Goal: Communication & Community: Answer question/provide support

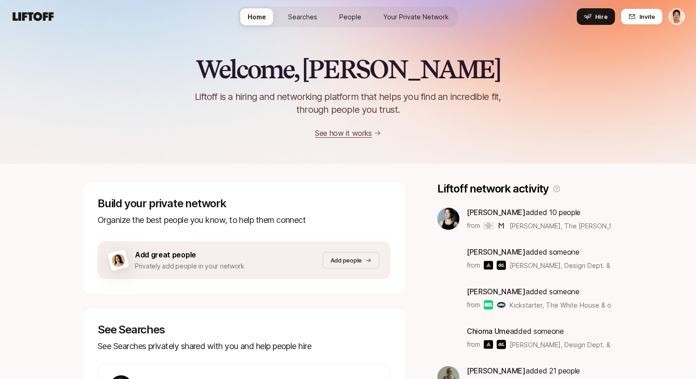
click at [414, 24] on link "Your Private Network" at bounding box center [416, 16] width 80 height 17
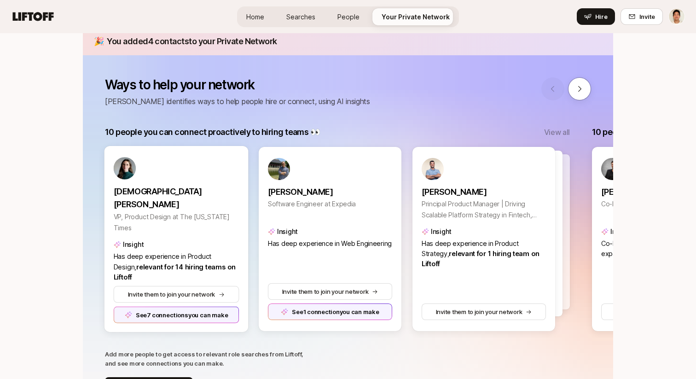
scroll to position [122, 0]
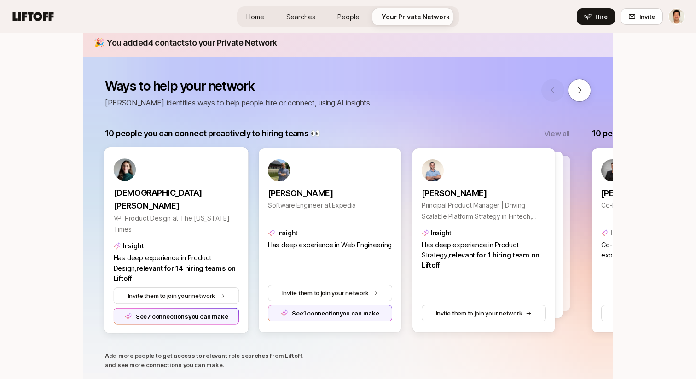
click at [192, 317] on div "See 7 connections you can make" at bounding box center [177, 316] width 126 height 17
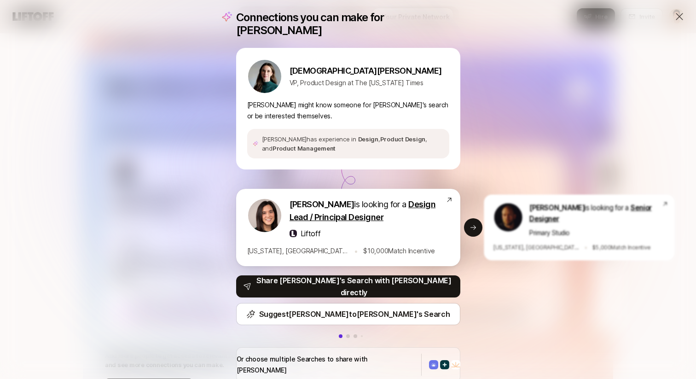
click at [395, 245] on div "[US_STATE], [GEOGRAPHIC_DATA] • $ 10,000 Match Incentive" at bounding box center [346, 251] width 198 height 12
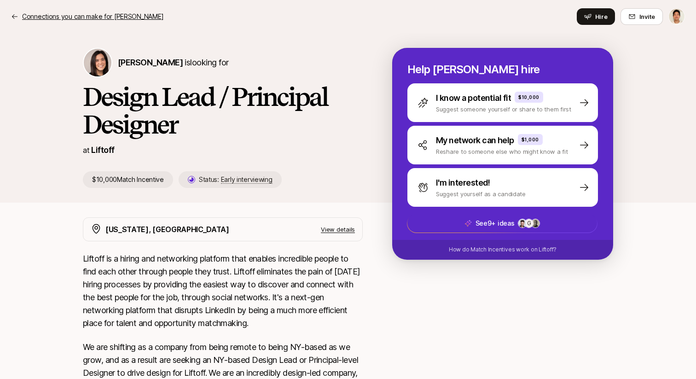
click at [51, 18] on p "Connections you can make for [PERSON_NAME]" at bounding box center [92, 16] width 141 height 11
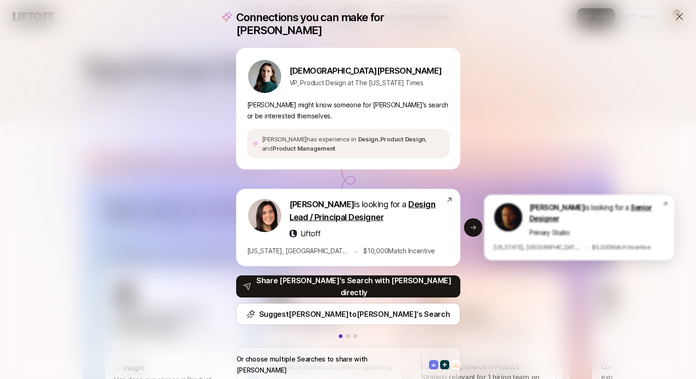
click at [600, 227] on div "Primary Studio" at bounding box center [595, 232] width 133 height 10
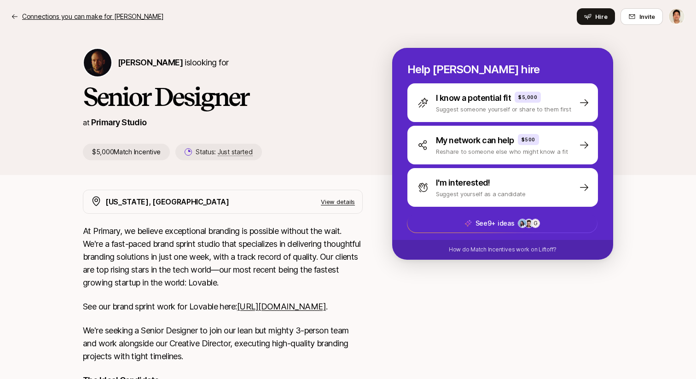
click at [72, 20] on p "Connections you can make for [PERSON_NAME]" at bounding box center [92, 16] width 141 height 11
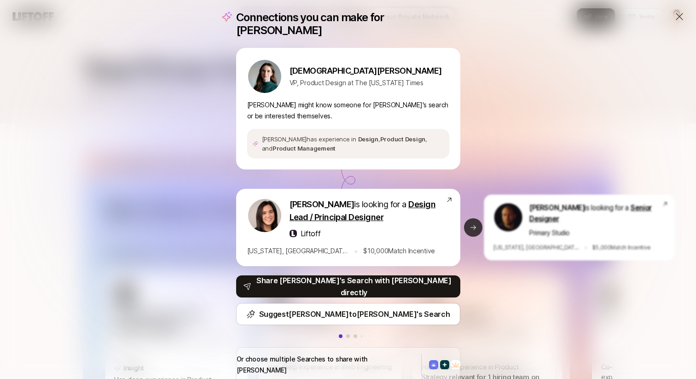
click at [475, 225] on icon at bounding box center [474, 227] width 6 height 5
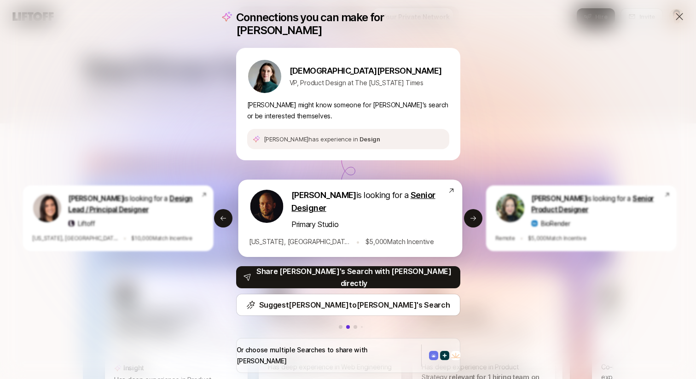
click at [396, 230] on div "[PERSON_NAME] is looking for a Senior Designer Primary Studio [US_STATE], [GEOG…" at bounding box center [350, 218] width 224 height 77
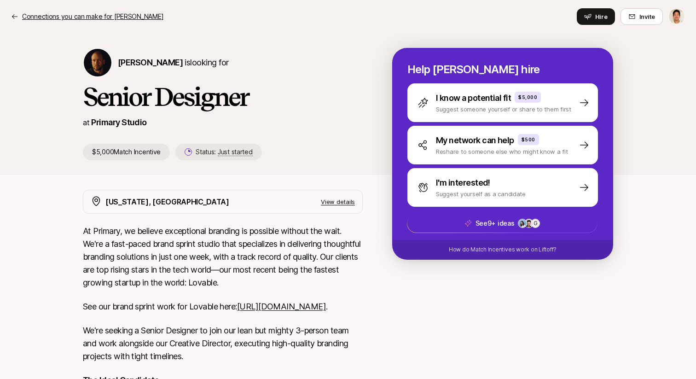
click at [67, 11] on p "Connections you can make for [PERSON_NAME]" at bounding box center [92, 16] width 141 height 11
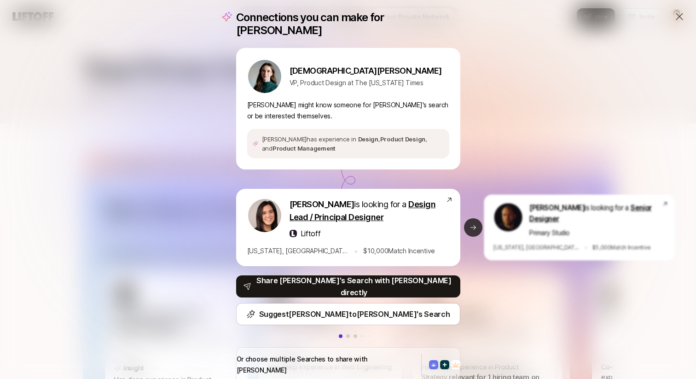
click at [464, 218] on button "Next slide" at bounding box center [473, 227] width 18 height 18
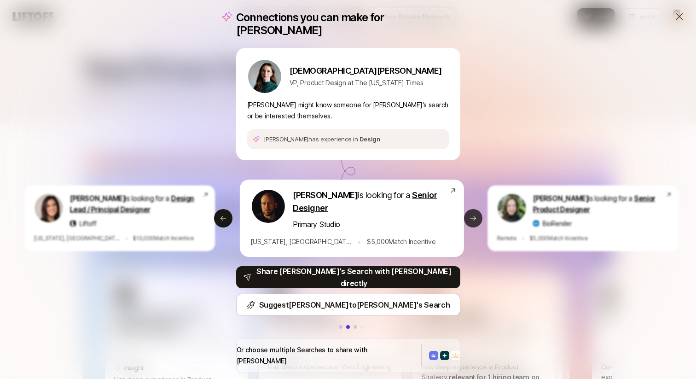
click at [470, 215] on icon at bounding box center [473, 218] width 7 height 7
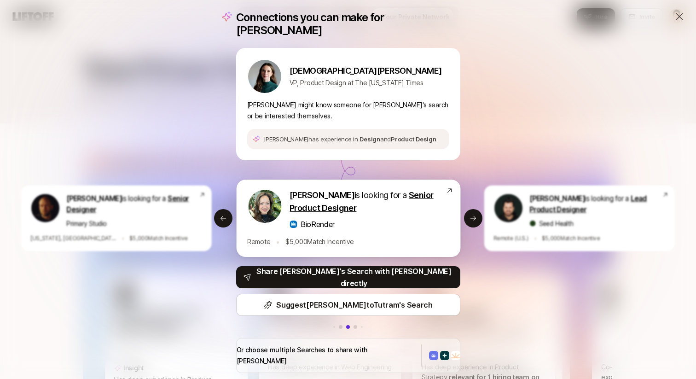
click at [385, 227] on div "[PERSON_NAME] is looking for a Senior Product Designer BioRender Remote • $ 5,0…" at bounding box center [348, 218] width 224 height 77
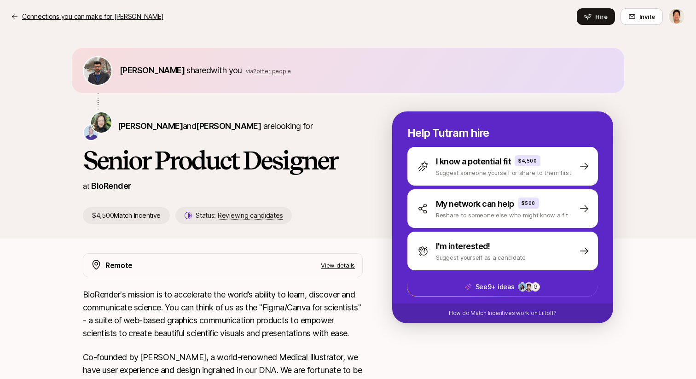
click at [81, 14] on p "Connections you can make for [PERSON_NAME]" at bounding box center [92, 16] width 141 height 11
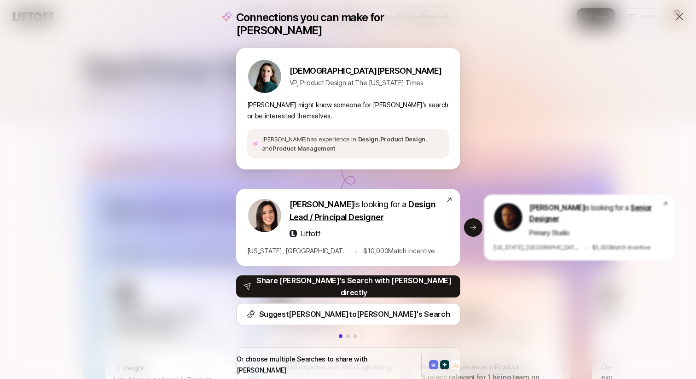
click at [415, 99] on p "[PERSON_NAME] might know someone for [PERSON_NAME]'s search or be interested th…" at bounding box center [348, 110] width 202 height 22
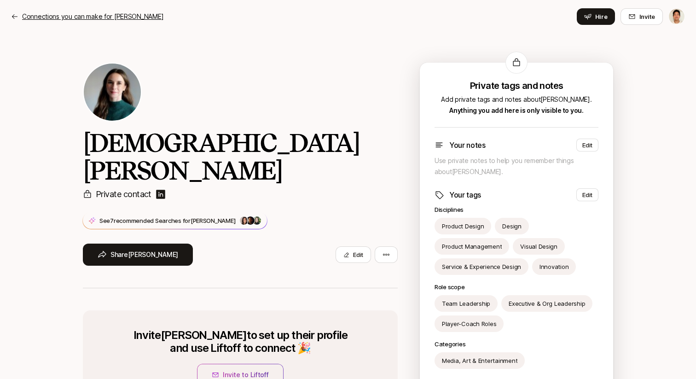
click at [82, 16] on p "Connections you can make for [PERSON_NAME]" at bounding box center [92, 16] width 141 height 11
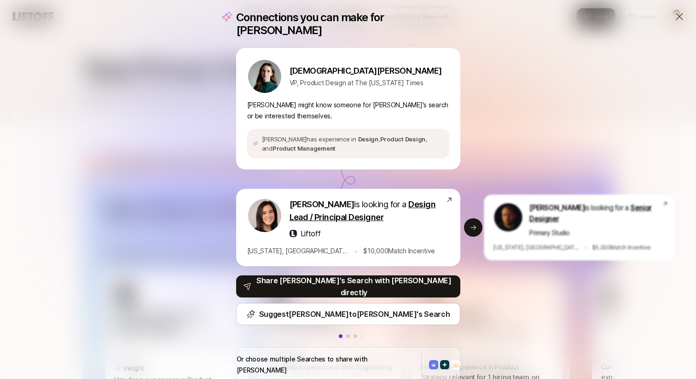
click at [197, 135] on div "Connections you can make for [PERSON_NAME] [PERSON_NAME] VP, Product Design at …" at bounding box center [348, 196] width 696 height 393
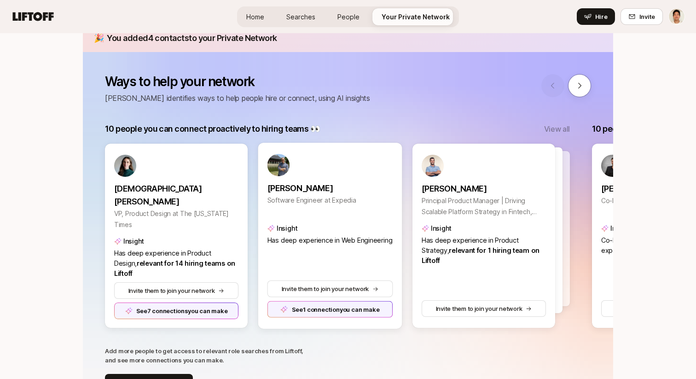
click at [342, 239] on span "Has deep experience in Web Engineering" at bounding box center [329, 240] width 125 height 8
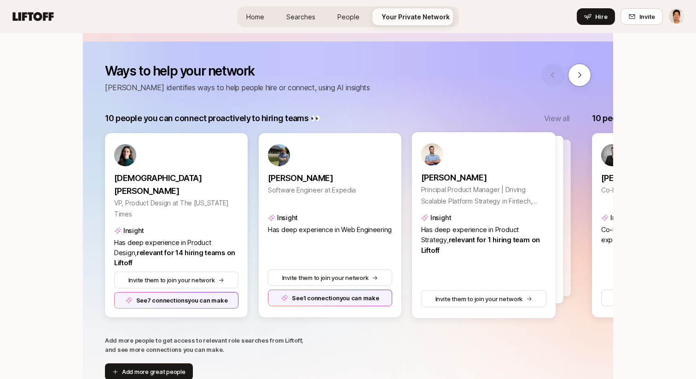
click at [570, 179] on div at bounding box center [499, 218] width 144 height 157
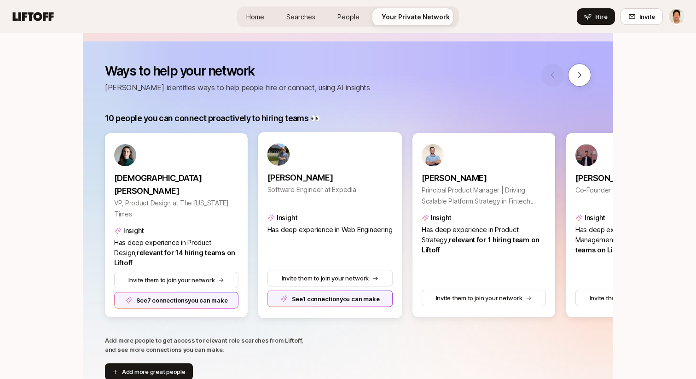
click at [322, 297] on div "See 1 connection you can make" at bounding box center [330, 298] width 126 height 17
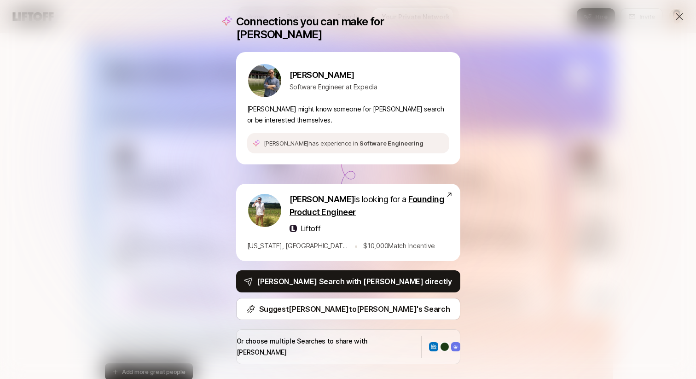
click at [517, 175] on div "Connections you can make for [PERSON_NAME] [PERSON_NAME] Software Engineer at E…" at bounding box center [348, 189] width 696 height 379
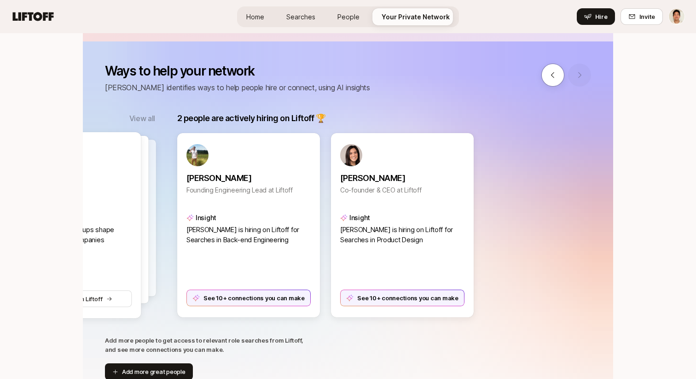
scroll to position [0, 2058]
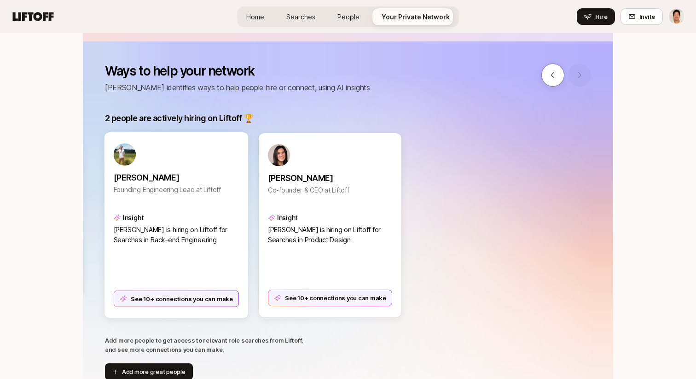
click at [210, 301] on div "See 10+ connections you can make" at bounding box center [177, 298] width 126 height 17
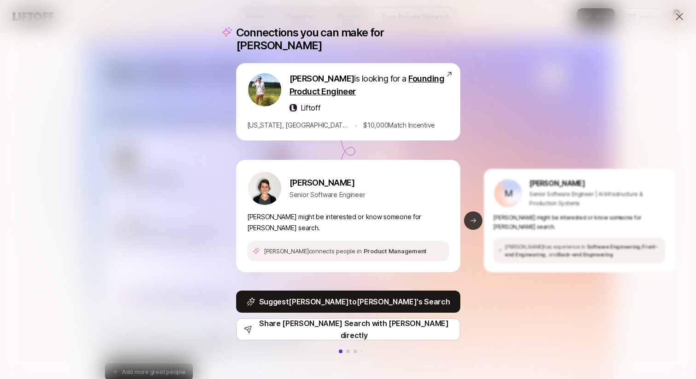
click at [477, 215] on button "Next slide" at bounding box center [473, 220] width 18 height 18
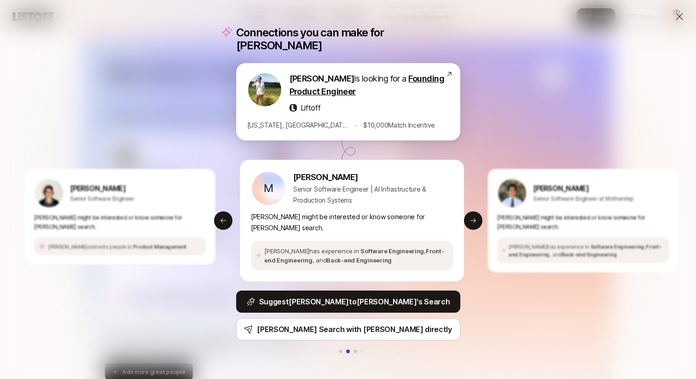
click at [416, 117] on div "[PERSON_NAME] is looking for a Founding Product Engineer Liftoff [US_STATE], [G…" at bounding box center [348, 101] width 224 height 77
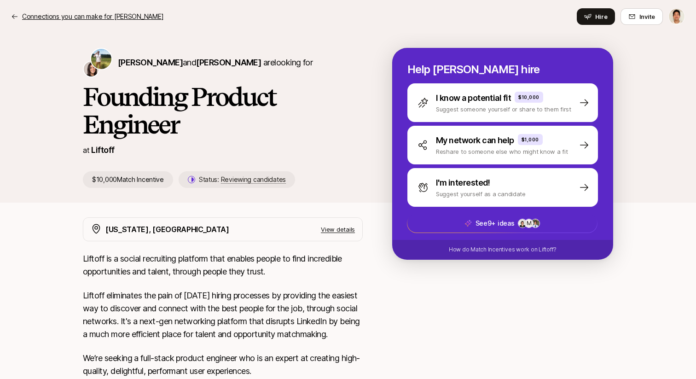
click at [72, 20] on p "Connections you can make for [PERSON_NAME]" at bounding box center [92, 16] width 141 height 11
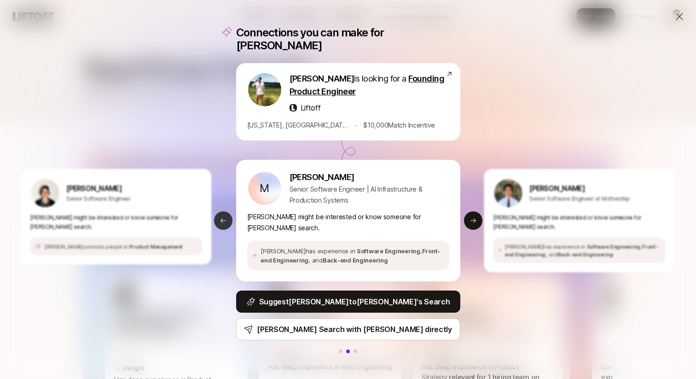
click at [226, 211] on button "Previous slide" at bounding box center [223, 220] width 18 height 18
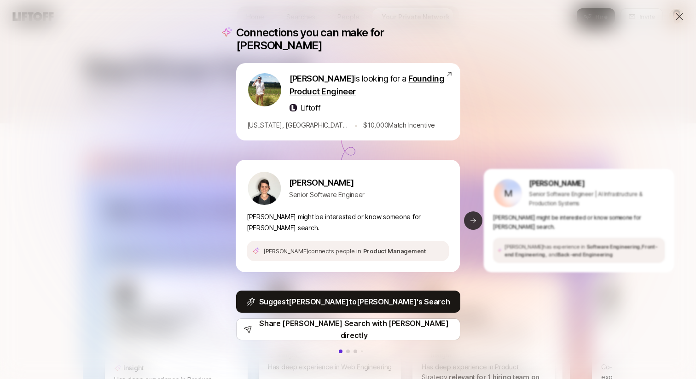
click at [472, 217] on icon at bounding box center [473, 220] width 7 height 7
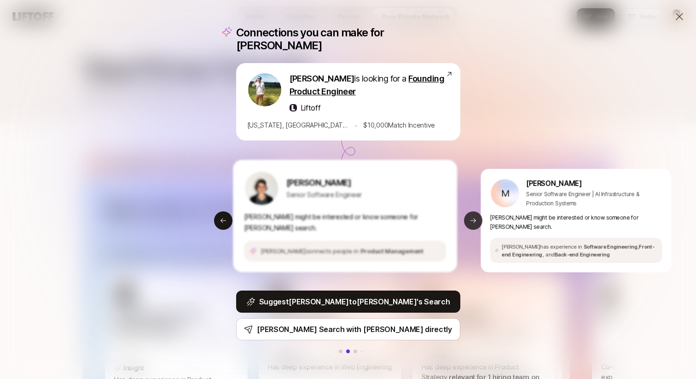
click at [472, 217] on icon at bounding box center [473, 220] width 7 height 7
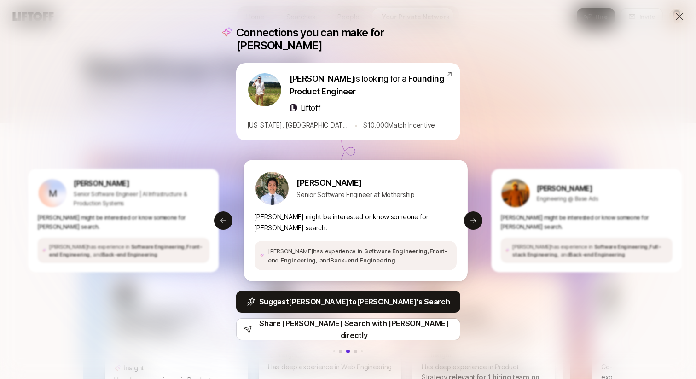
click at [409, 217] on p "[PERSON_NAME] might be interested or know someone for [PERSON_NAME] search." at bounding box center [355, 222] width 202 height 22
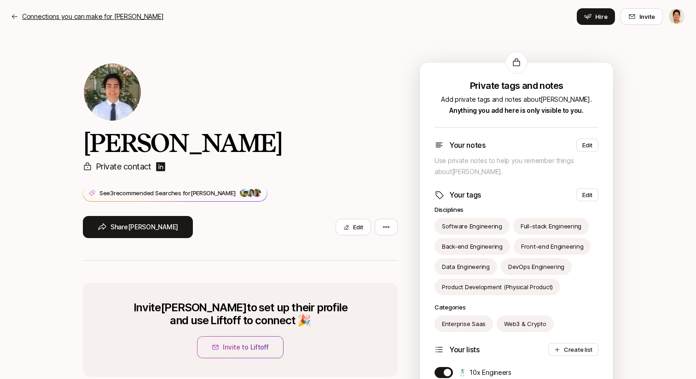
click at [57, 17] on p "Connections you can make for [PERSON_NAME]" at bounding box center [92, 16] width 141 height 11
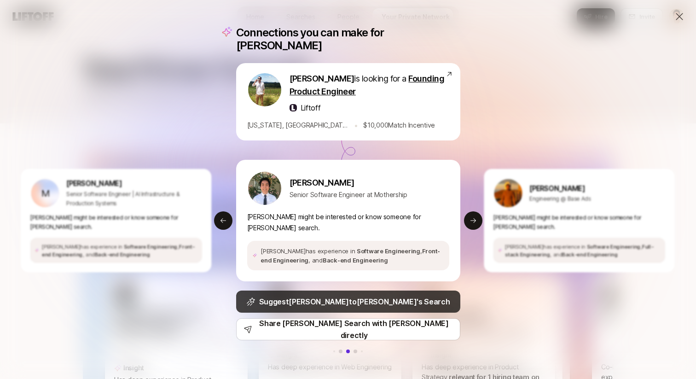
click at [256, 297] on icon at bounding box center [250, 301] width 9 height 9
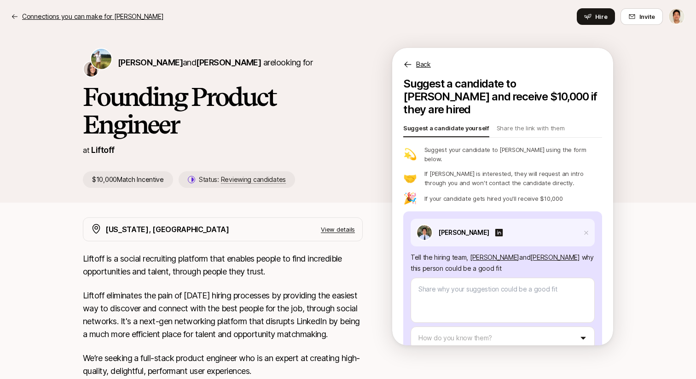
click at [40, 15] on p "Connections you can make for [PERSON_NAME]" at bounding box center [92, 16] width 141 height 11
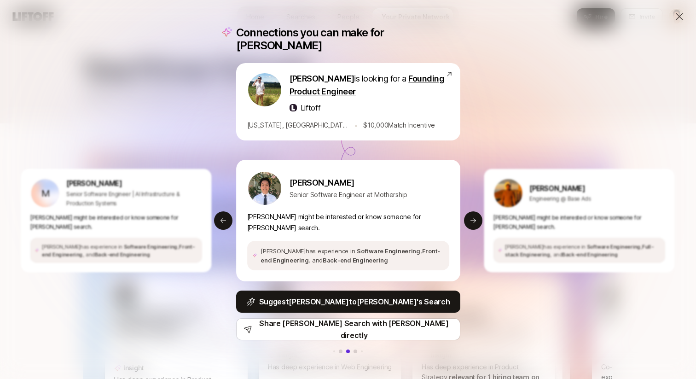
click at [86, 74] on div "Connections you can make for [PERSON_NAME] is looking for a Founding Product En…" at bounding box center [348, 189] width 696 height 379
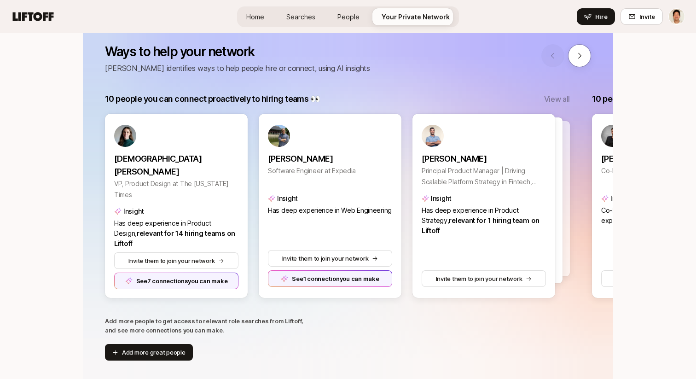
scroll to position [180, 0]
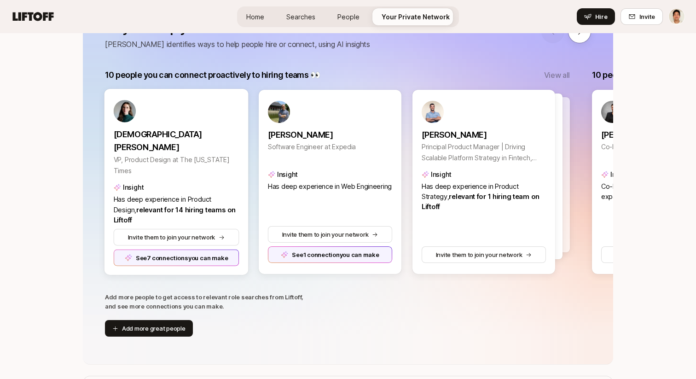
click at [178, 259] on div "See 7 connections you can make" at bounding box center [177, 258] width 126 height 17
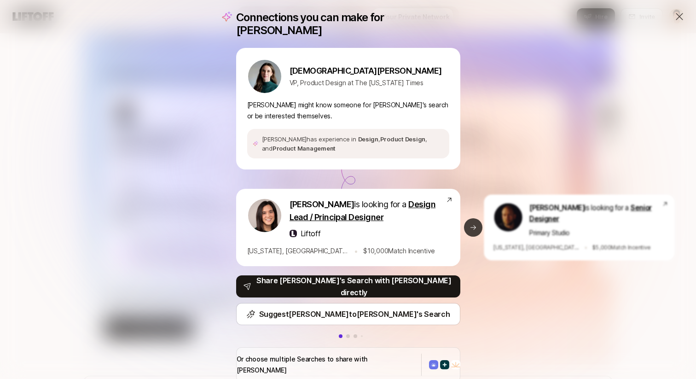
click at [477, 219] on button "Next slide" at bounding box center [473, 227] width 18 height 18
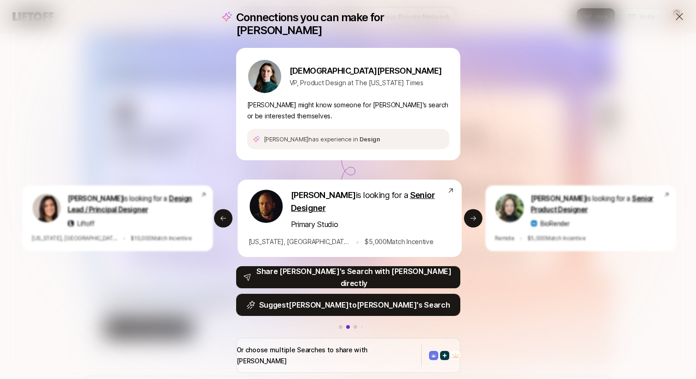
click at [335, 304] on p "Suggest [PERSON_NAME] to [PERSON_NAME] 's Search" at bounding box center [354, 305] width 191 height 12
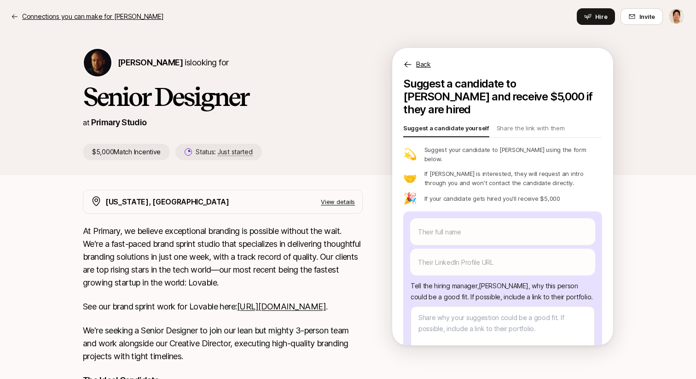
click at [56, 15] on p "Connections you can make for [PERSON_NAME]" at bounding box center [92, 16] width 141 height 11
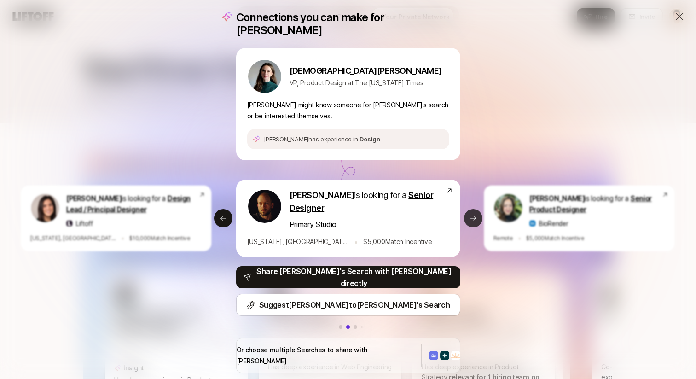
click at [474, 219] on button "Next slide" at bounding box center [473, 218] width 18 height 18
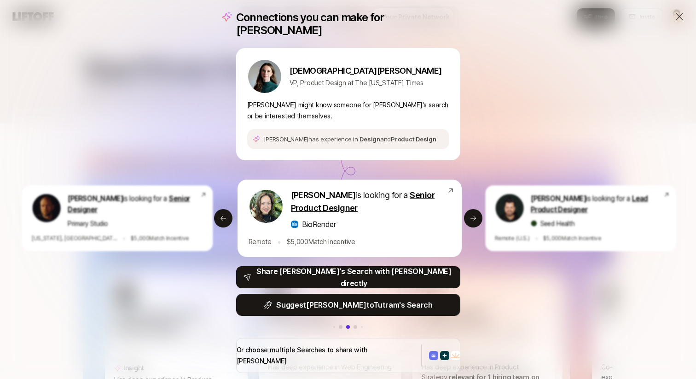
click at [378, 301] on p "Suggest [PERSON_NAME] to [PERSON_NAME] 's Search" at bounding box center [354, 305] width 156 height 12
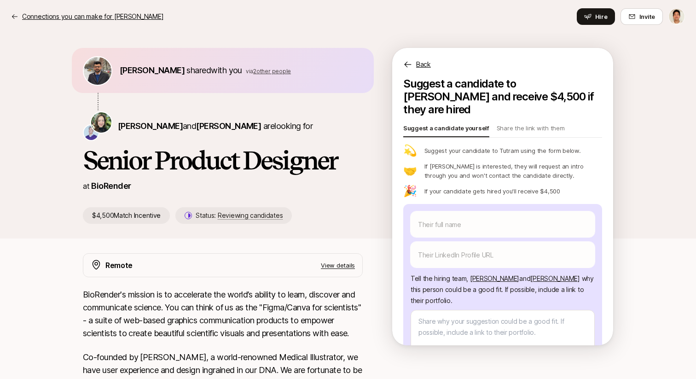
click at [87, 16] on p "Connections you can make for [PERSON_NAME]" at bounding box center [92, 16] width 141 height 11
type textarea "x"
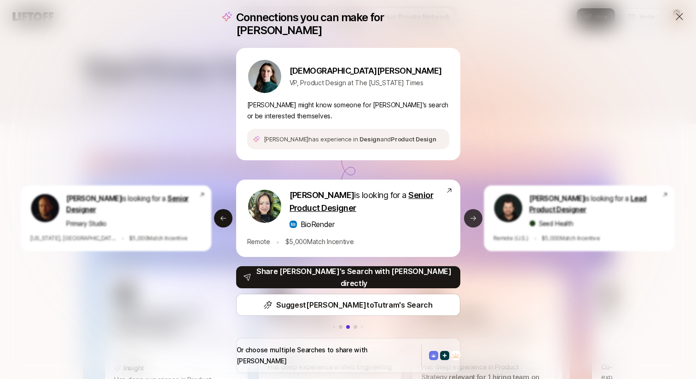
click at [473, 215] on icon at bounding box center [473, 218] width 7 height 7
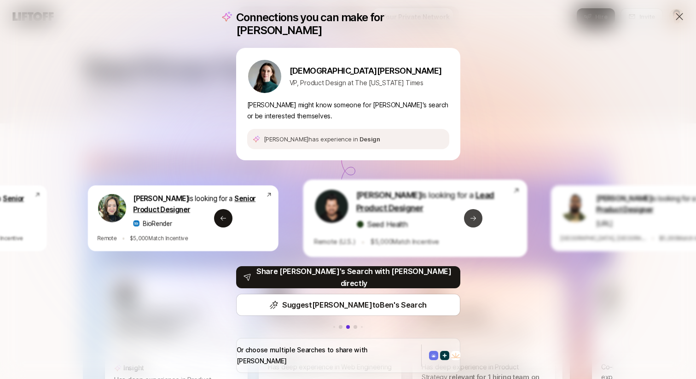
click at [473, 215] on icon at bounding box center [473, 218] width 7 height 7
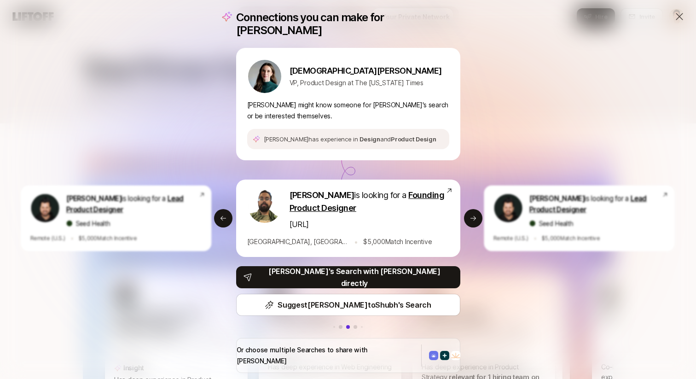
click at [679, 14] on icon at bounding box center [679, 16] width 11 height 11
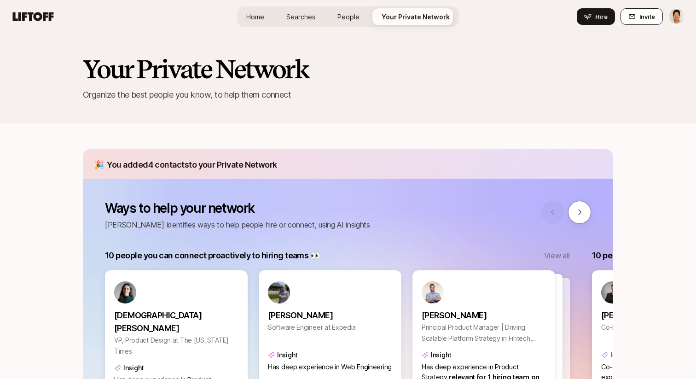
click at [639, 20] on button "Invite" at bounding box center [642, 16] width 42 height 17
click at [637, 18] on button "Invite" at bounding box center [642, 16] width 42 height 17
type textarea "x"
